Goal: Participate in discussion: Engage in conversation with other users on a specific topic

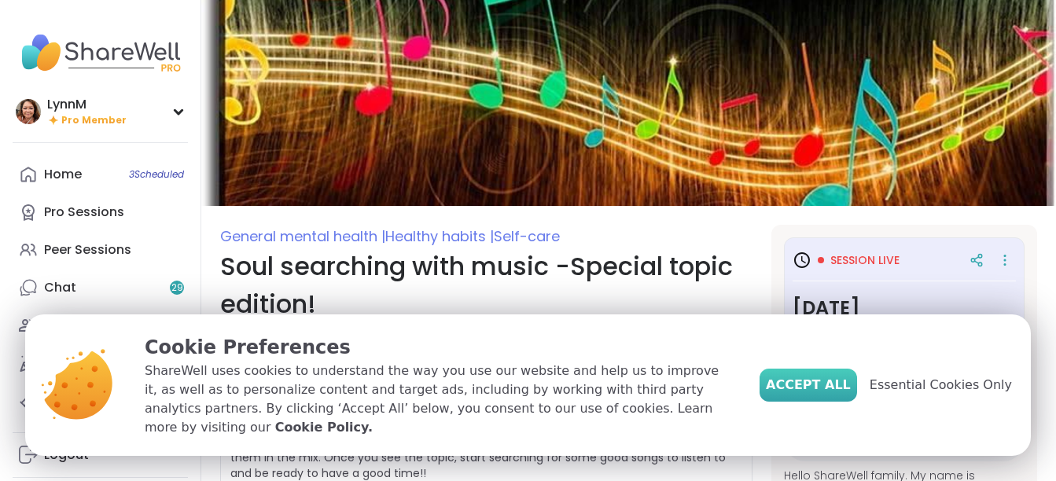
click at [808, 395] on span "Accept All" at bounding box center [808, 385] width 85 height 19
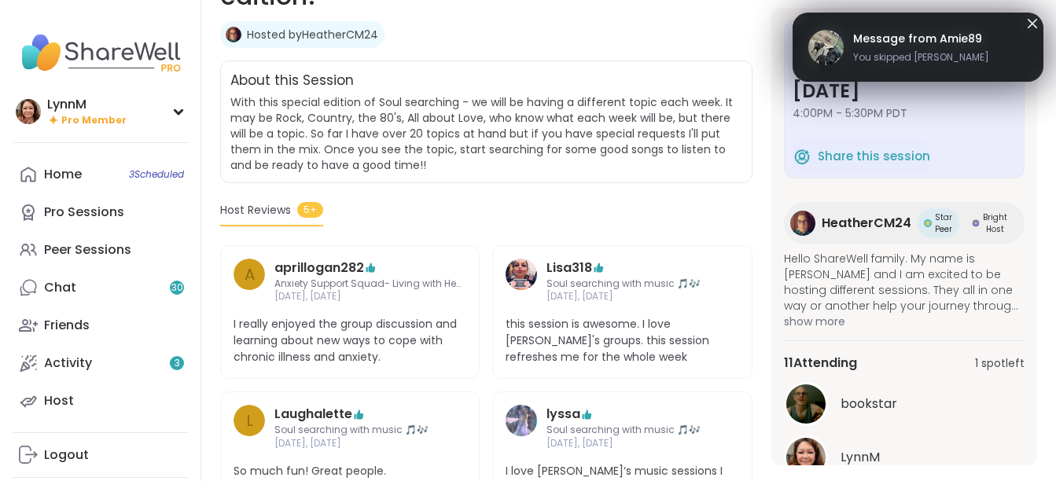
scroll to position [282, 0]
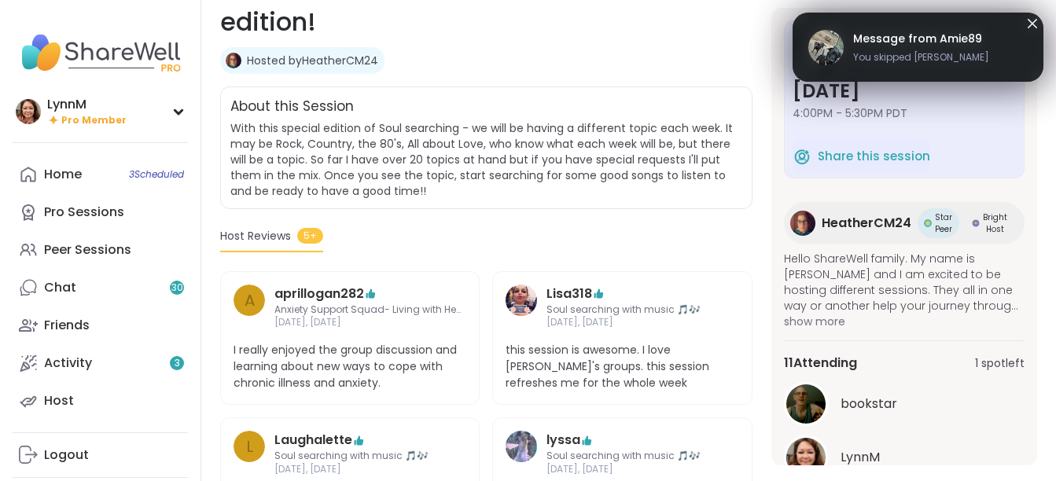
click at [811, 452] on img at bounding box center [805, 457] width 39 height 39
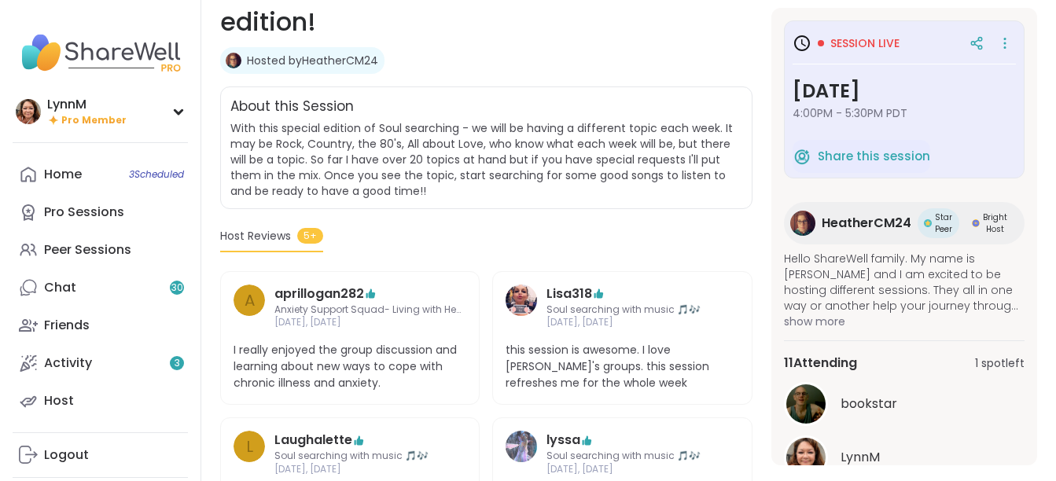
click at [800, 41] on icon at bounding box center [802, 43] width 19 height 19
click at [846, 42] on span "Session live" at bounding box center [864, 43] width 69 height 16
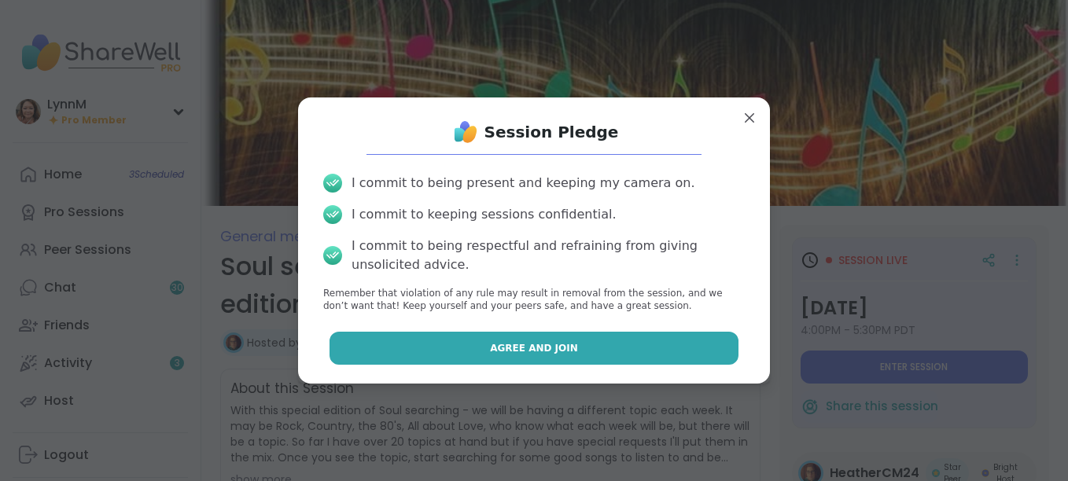
click at [571, 344] on button "Agree and Join" at bounding box center [534, 348] width 410 height 33
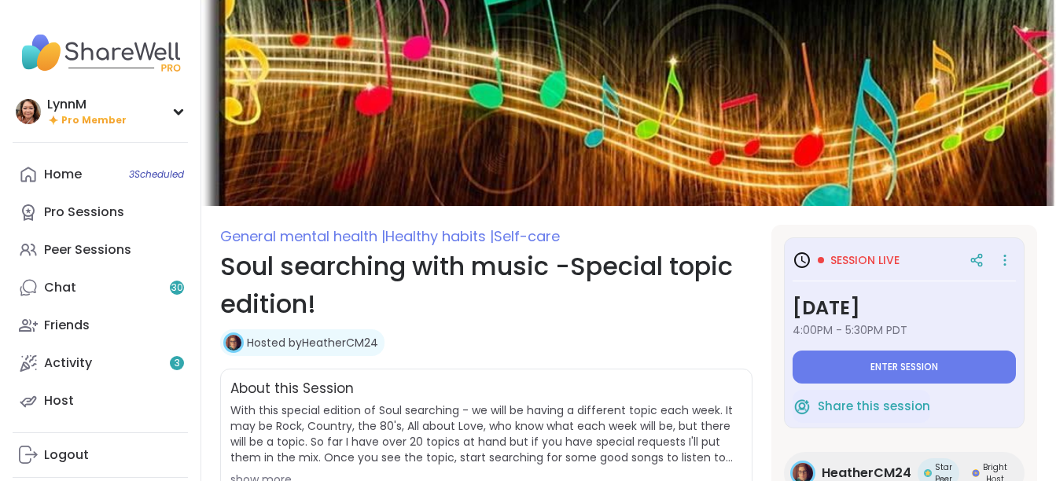
type textarea "*"
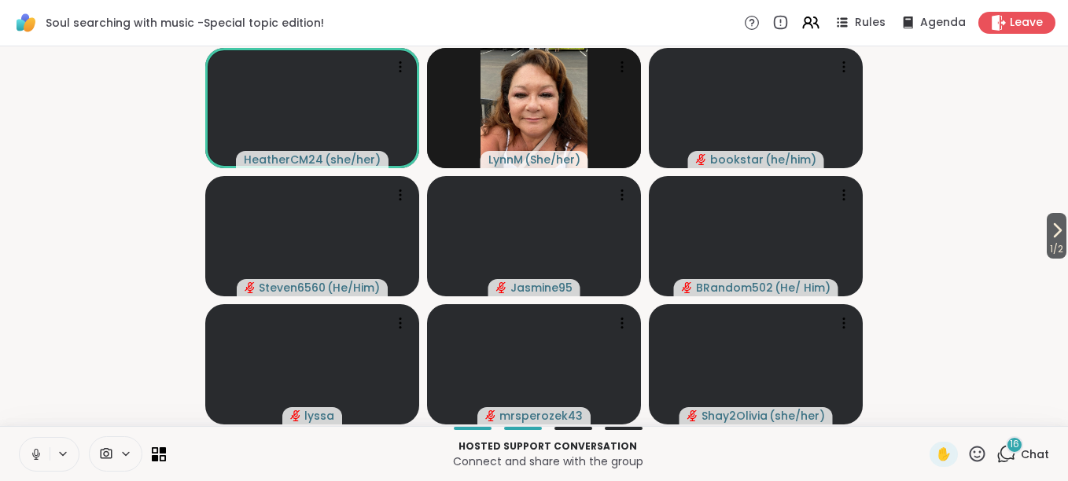
click at [35, 457] on icon at bounding box center [36, 454] width 8 height 5
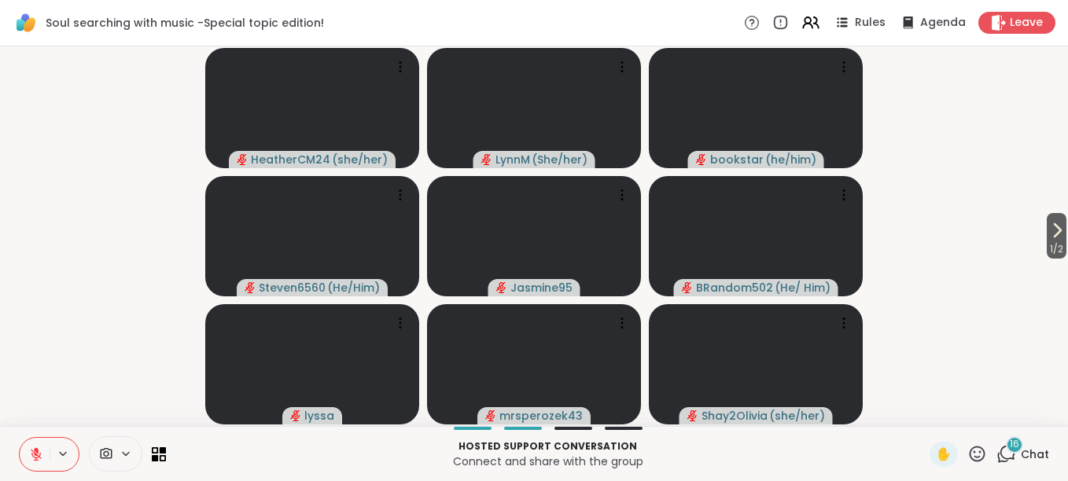
click at [1000, 454] on icon at bounding box center [1006, 454] width 20 height 20
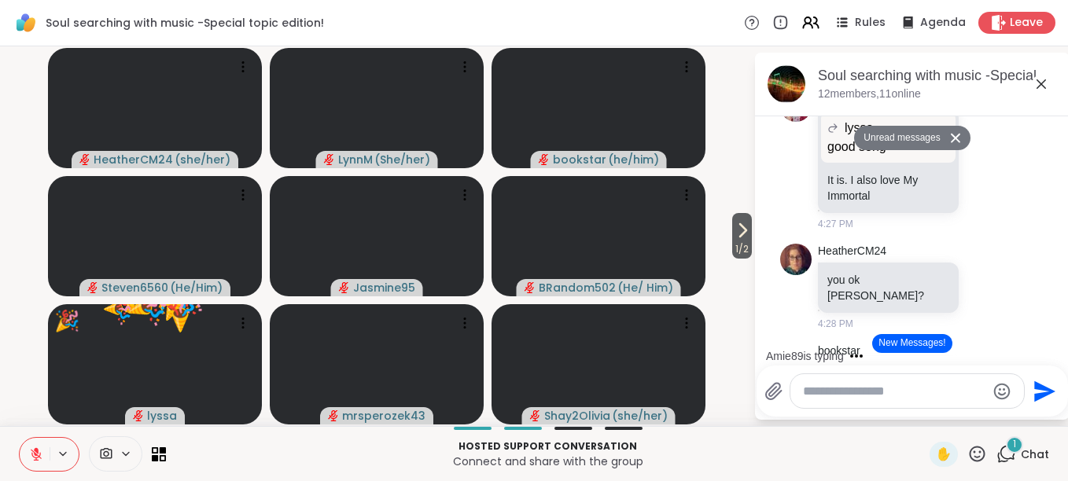
scroll to position [9807, 0]
